Goal: Information Seeking & Learning: Learn about a topic

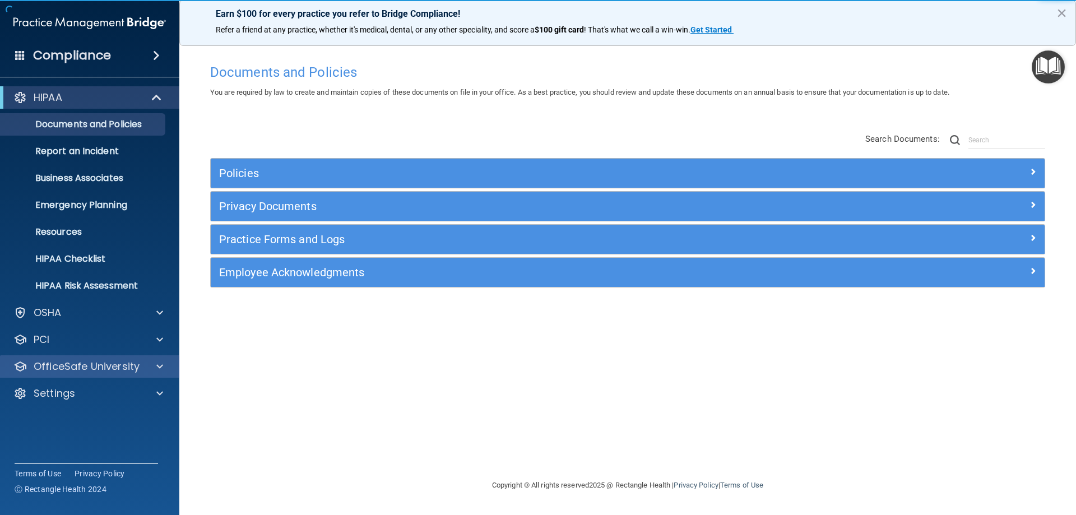
click at [61, 375] on div "OfficeSafe University" at bounding box center [90, 366] width 180 height 22
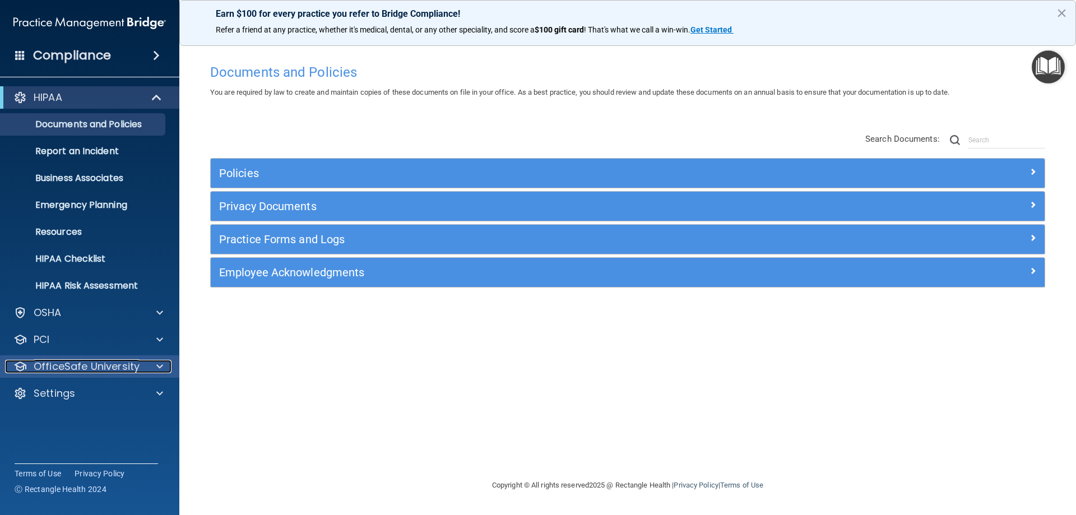
click at [132, 364] on p "OfficeSafe University" at bounding box center [87, 366] width 106 height 13
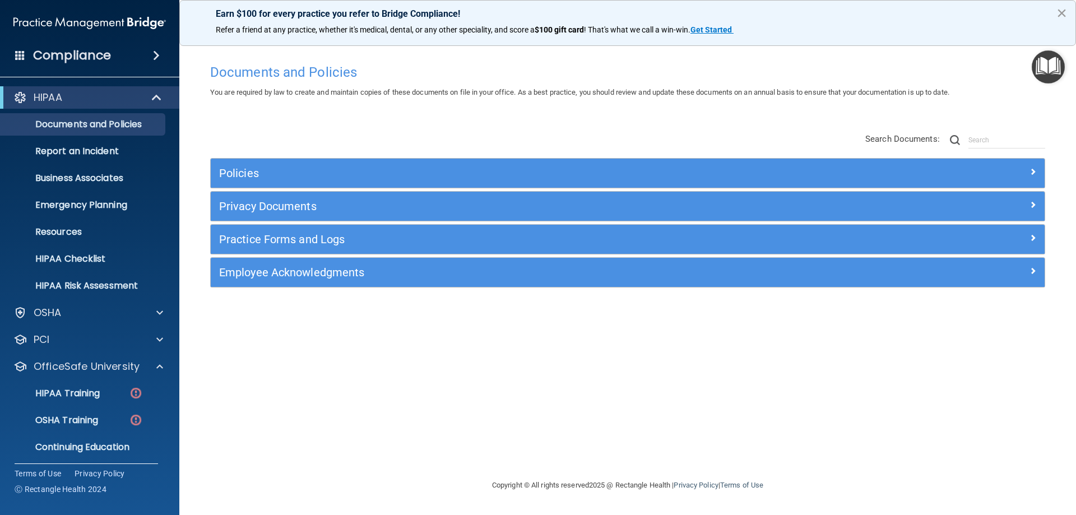
click at [1066, 12] on button "×" at bounding box center [1061, 13] width 11 height 18
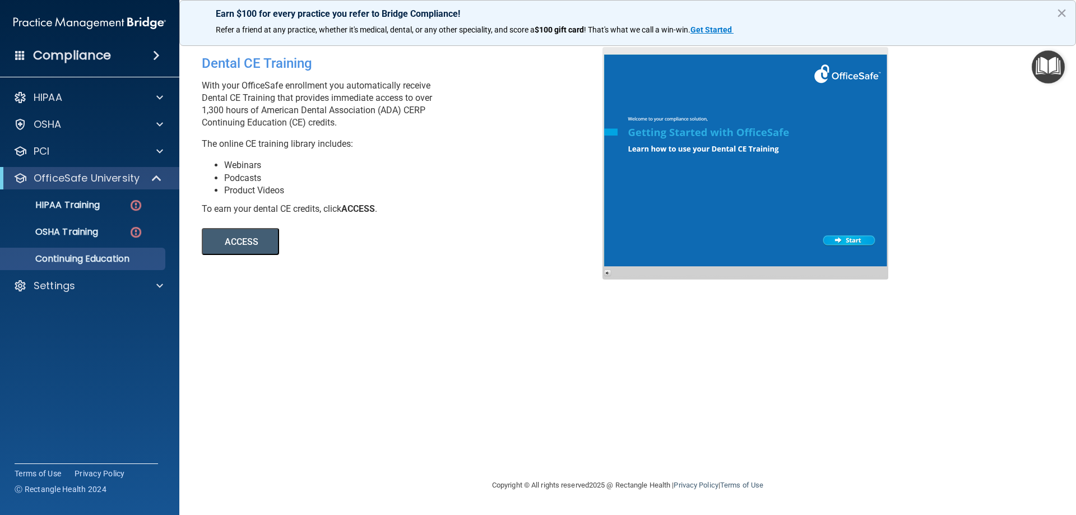
click at [264, 243] on button "ACCESS" at bounding box center [240, 241] width 77 height 27
